Goal: Task Accomplishment & Management: Use online tool/utility

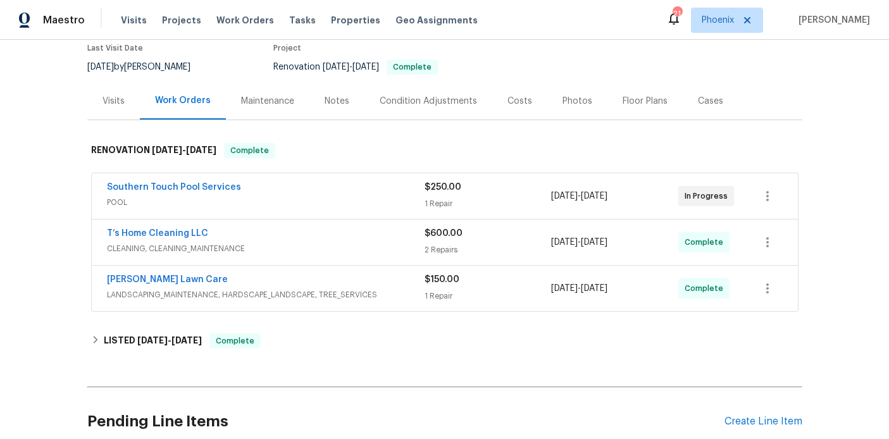
scroll to position [171, 0]
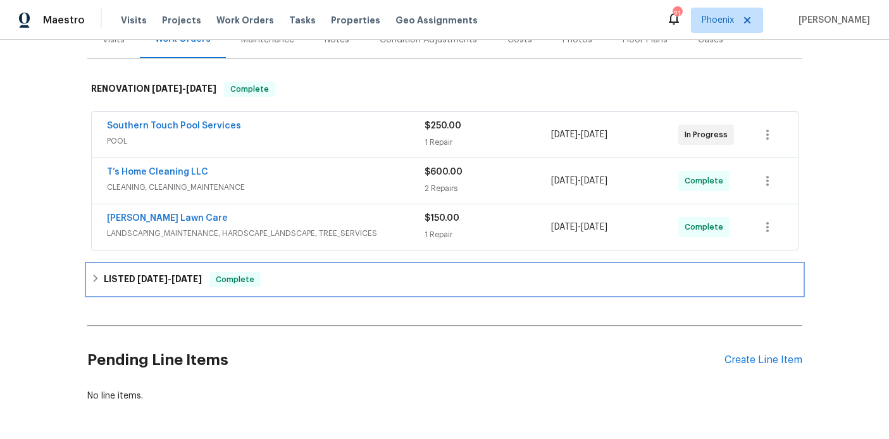
click at [92, 278] on icon at bounding box center [95, 278] width 9 height 9
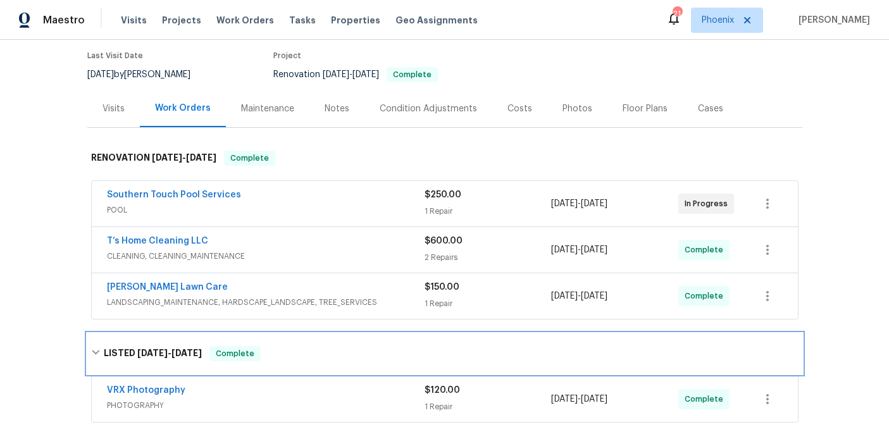
scroll to position [41, 0]
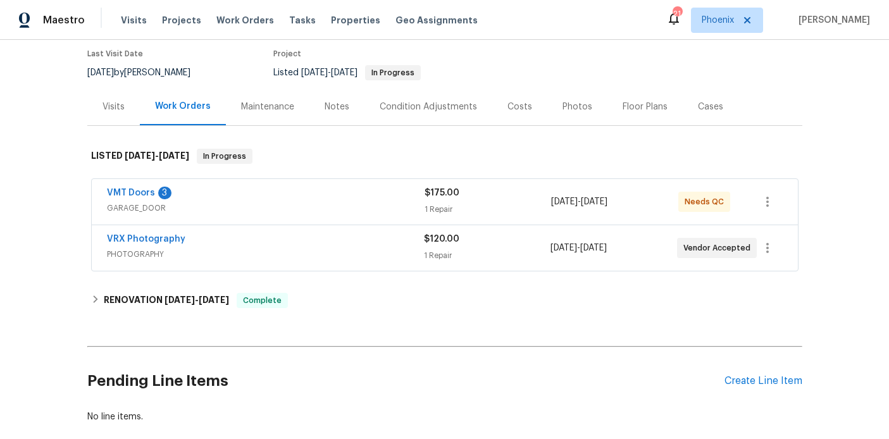
scroll to position [128, 0]
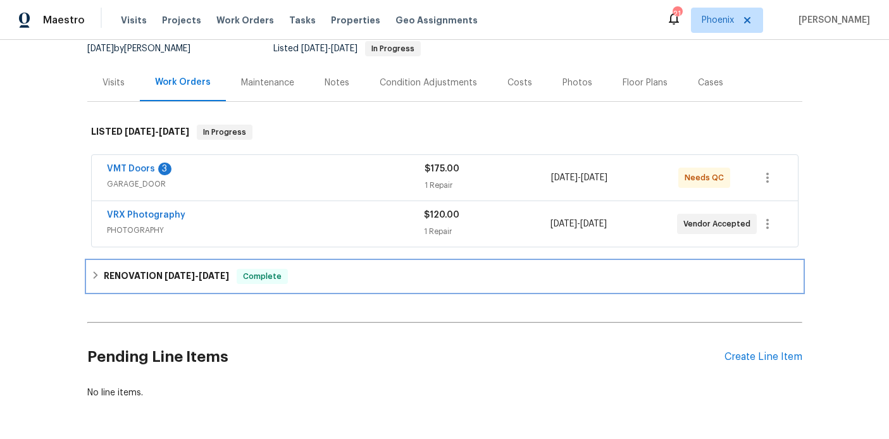
click at [89, 276] on div "RENOVATION [DATE] - [DATE] Complete" at bounding box center [444, 276] width 715 height 30
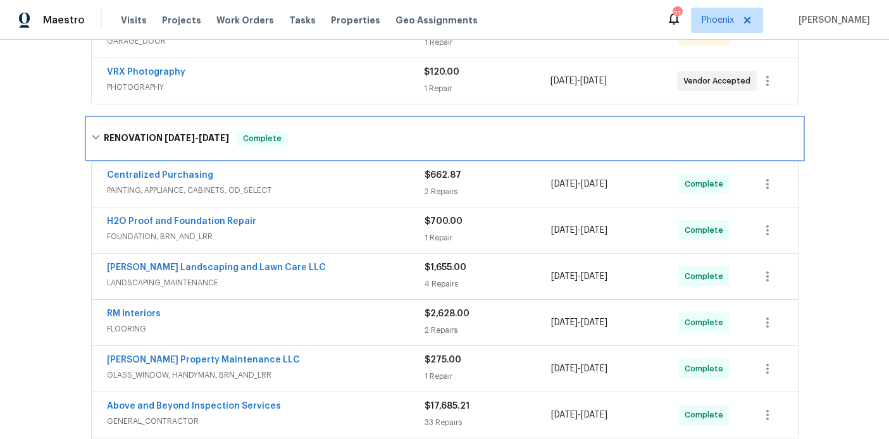
scroll to position [272, 0]
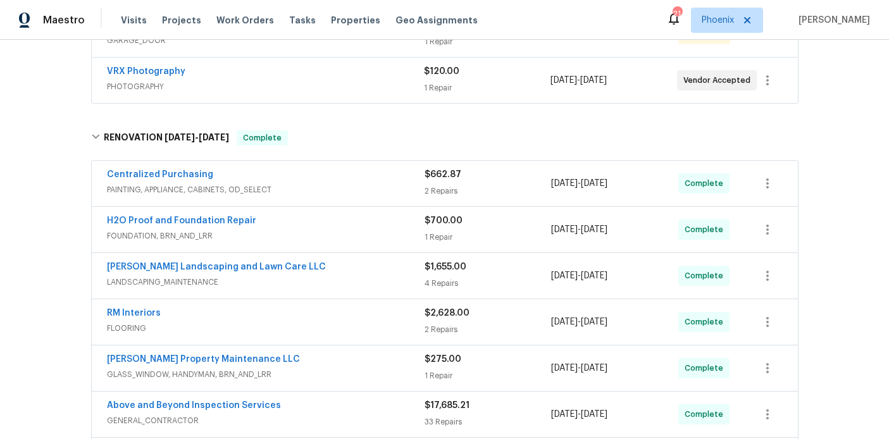
click at [828, 336] on div "Back to all projects 4469 White Hill Pl, Douglasville, GA 30135 4 Beds | 2 1/2 …" at bounding box center [444, 239] width 889 height 399
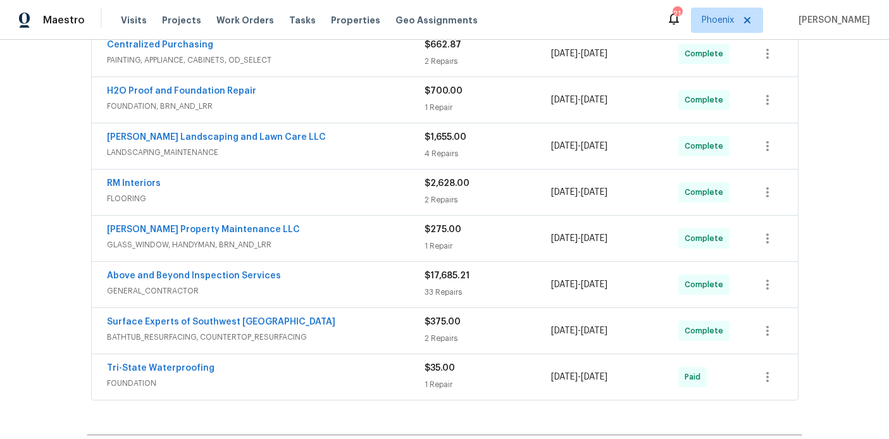
scroll to position [407, 0]
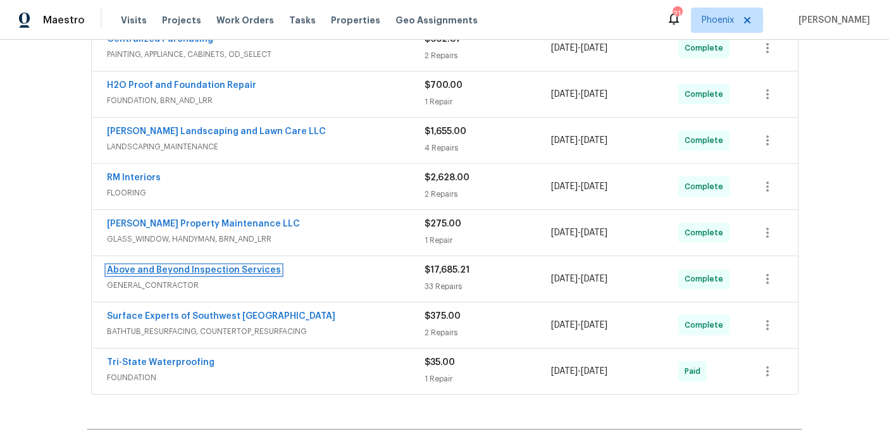
click at [254, 268] on link "Above and Beyond Inspection Services" at bounding box center [194, 270] width 174 height 9
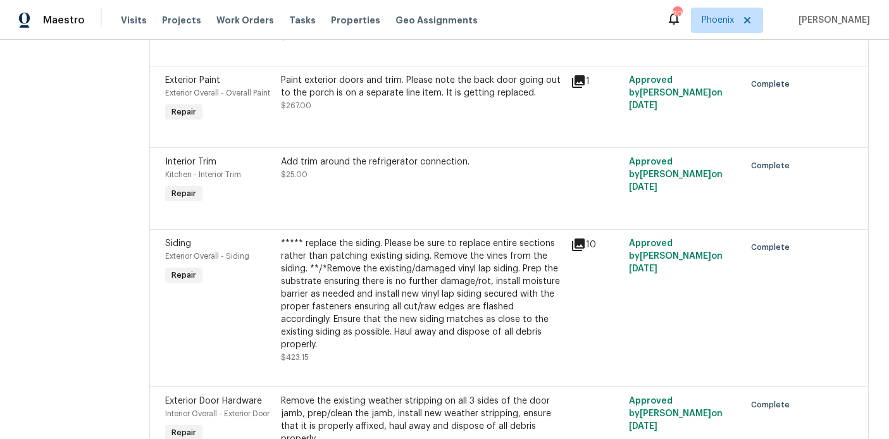
scroll to position [3299, 0]
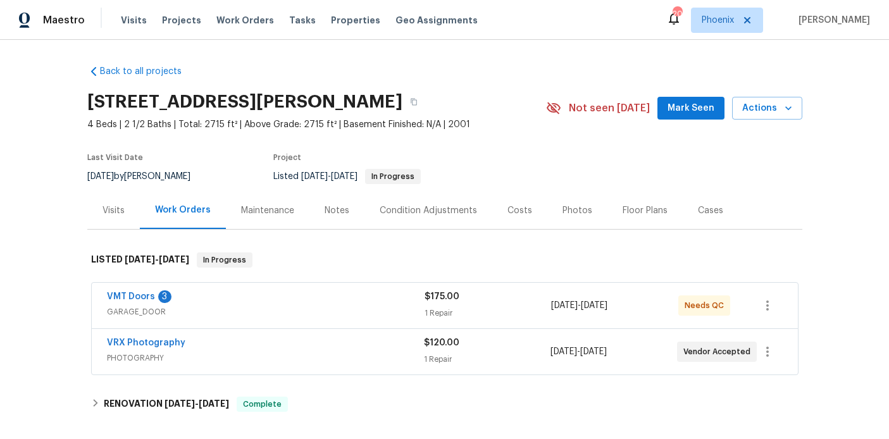
scroll to position [174, 0]
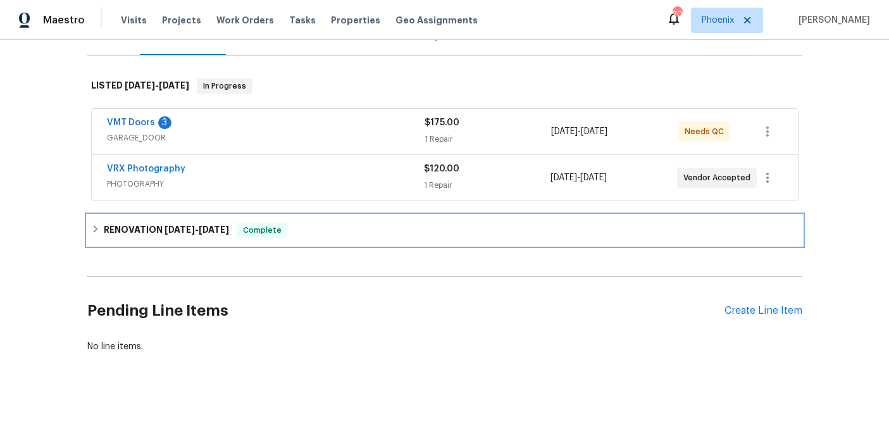
click at [96, 232] on div "RENOVATION [DATE] - [DATE] Complete" at bounding box center [445, 230] width 708 height 15
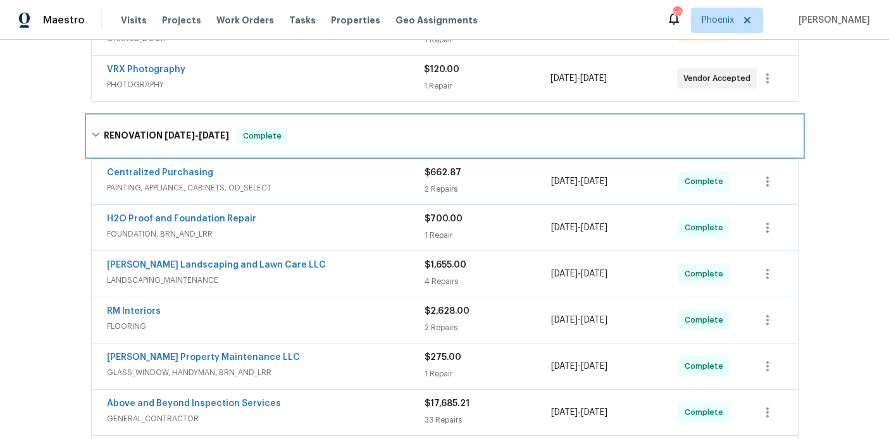
scroll to position [287, 0]
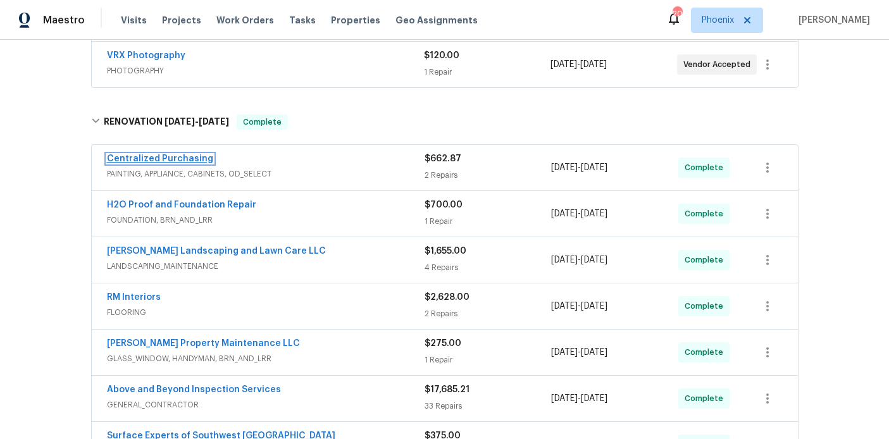
click at [174, 154] on link "Centralized Purchasing" at bounding box center [160, 158] width 106 height 9
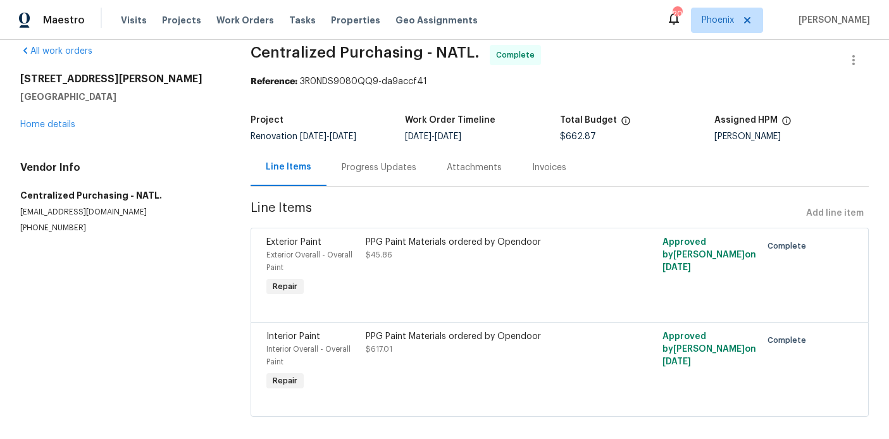
scroll to position [18, 0]
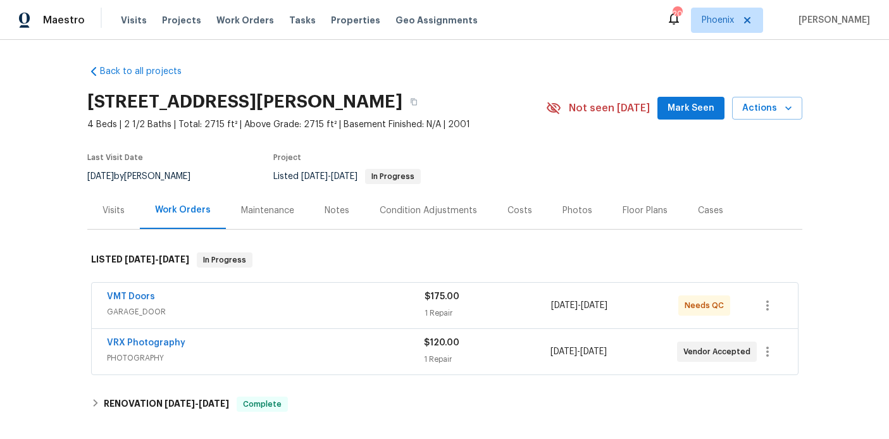
scroll to position [174, 0]
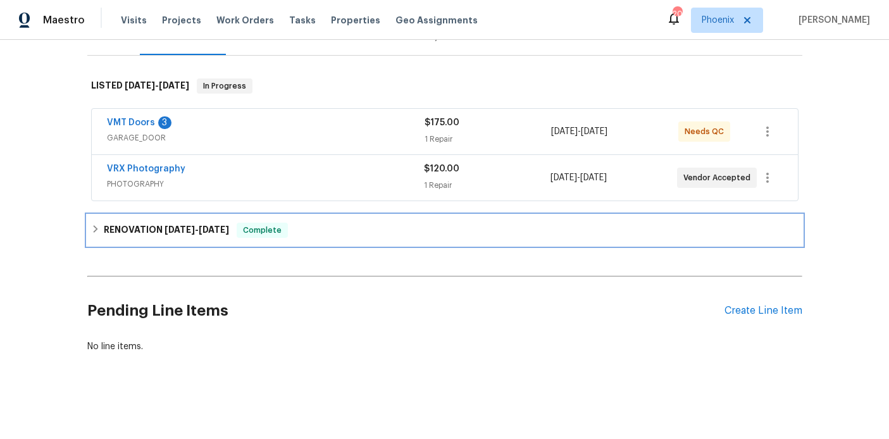
click at [90, 231] on div "RENOVATION [DATE] - [DATE] Complete" at bounding box center [444, 230] width 715 height 30
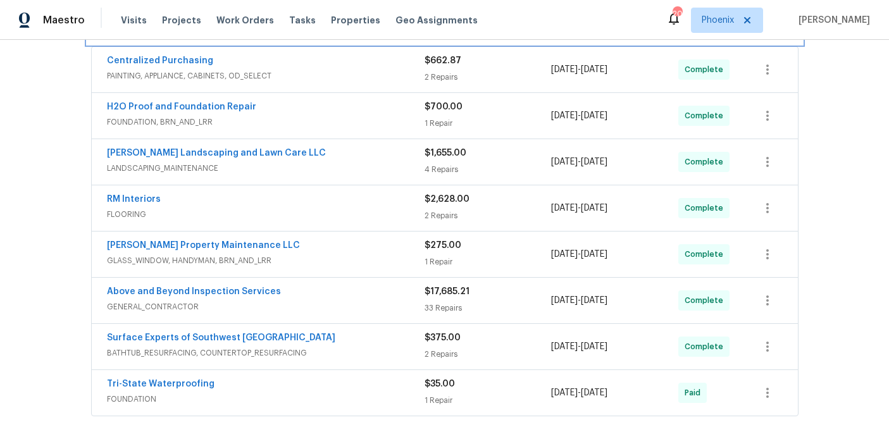
scroll to position [401, 0]
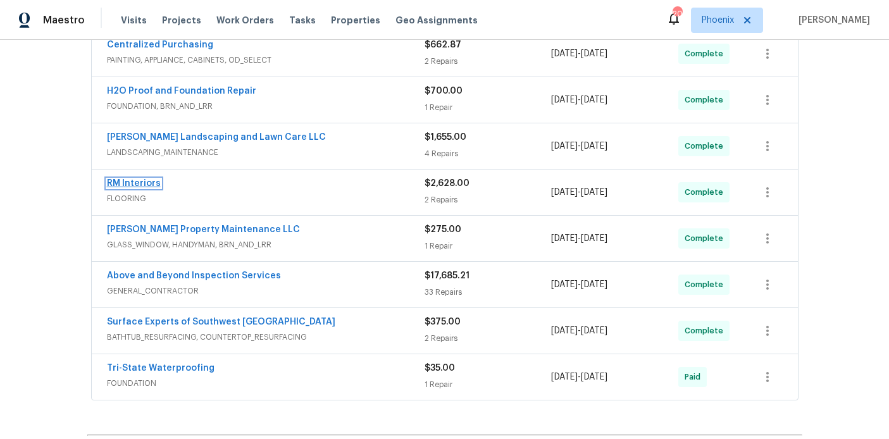
click at [139, 180] on link "RM Interiors" at bounding box center [134, 183] width 54 height 9
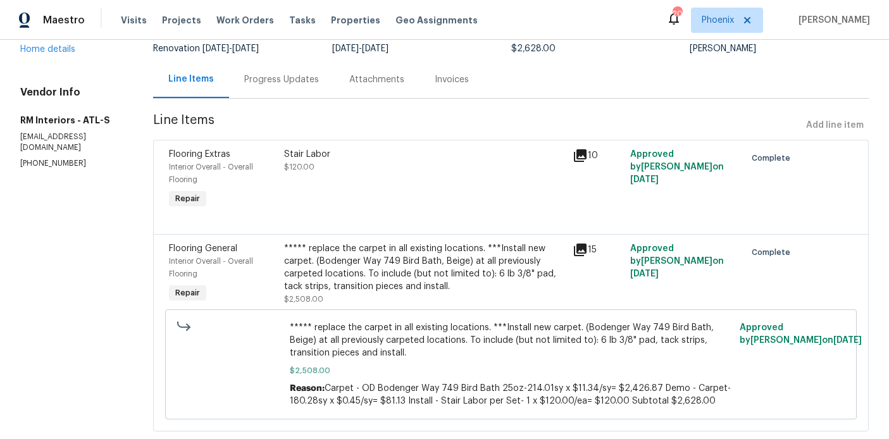
scroll to position [132, 0]
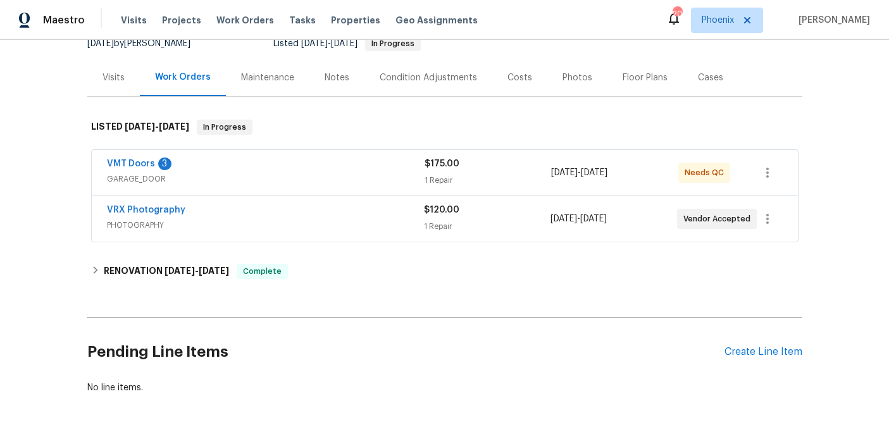
scroll to position [174, 0]
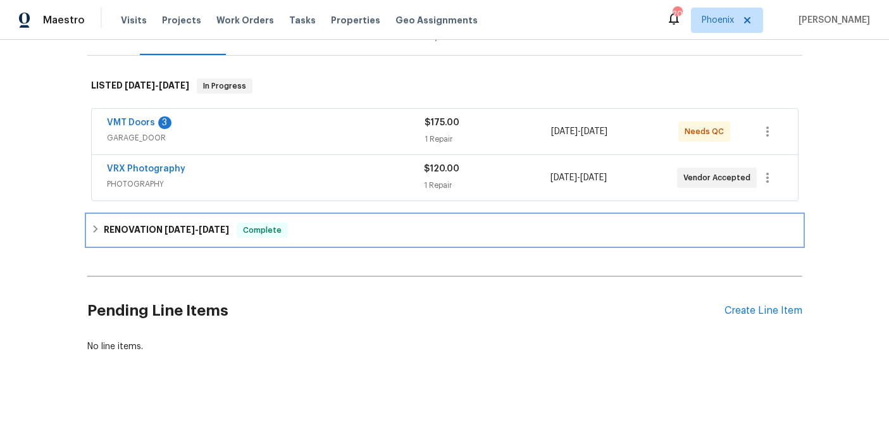
click at [89, 230] on div "RENOVATION [DATE] - [DATE] Complete" at bounding box center [444, 230] width 715 height 30
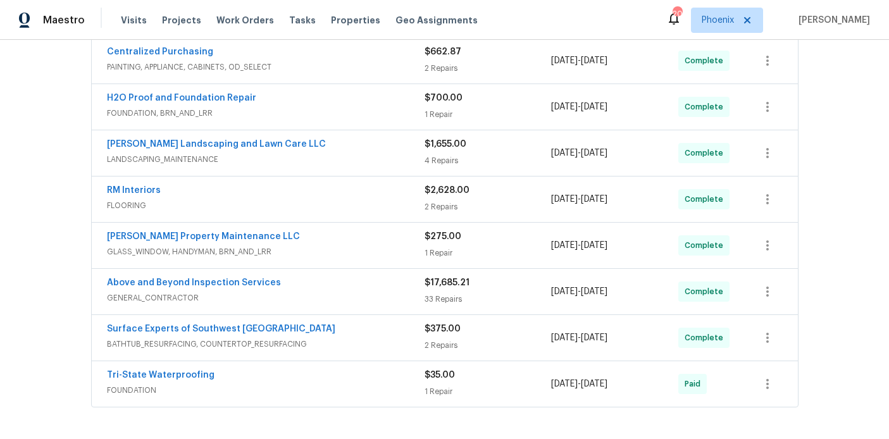
scroll to position [0, 0]
